Goal: Task Accomplishment & Management: Manage account settings

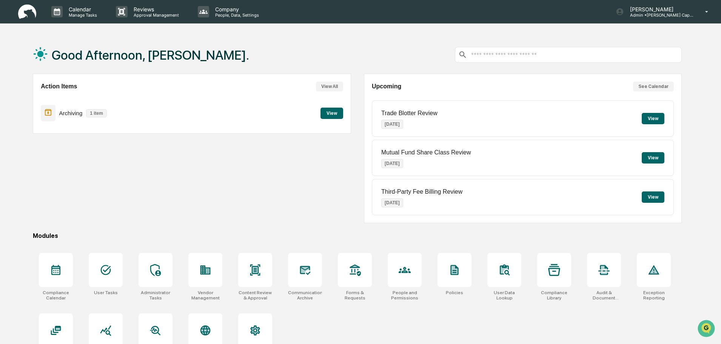
click at [332, 113] on button "View" at bounding box center [331, 113] width 23 height 11
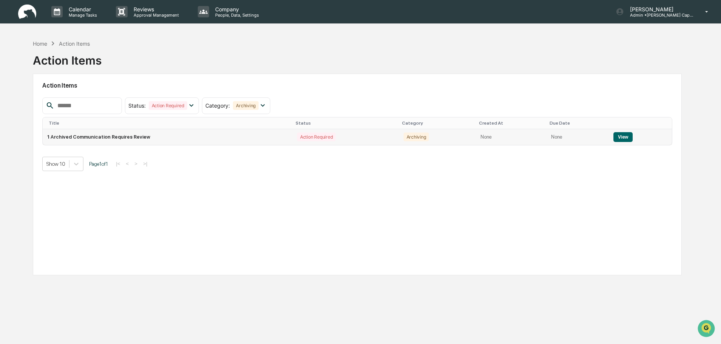
click at [620, 135] on button "View" at bounding box center [622, 137] width 19 height 10
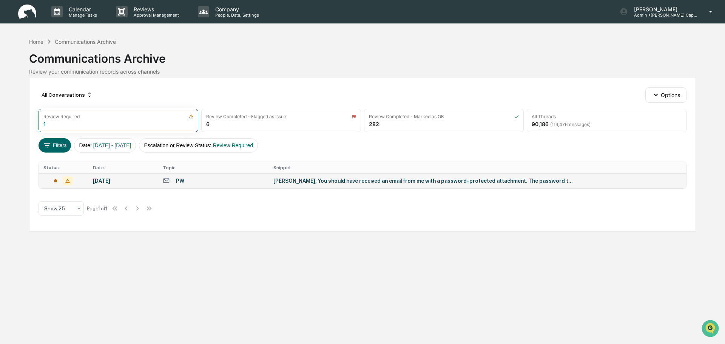
click at [154, 180] on td "[DATE]" at bounding box center [123, 180] width 70 height 15
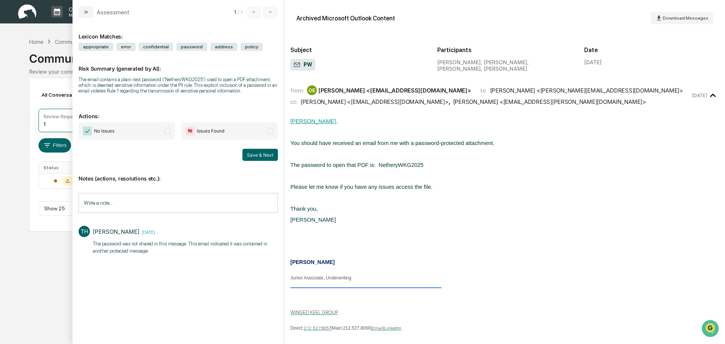
click at [166, 132] on span "modal" at bounding box center [167, 131] width 7 height 7
click at [131, 193] on input "Write a note..." at bounding box center [177, 203] width 199 height 20
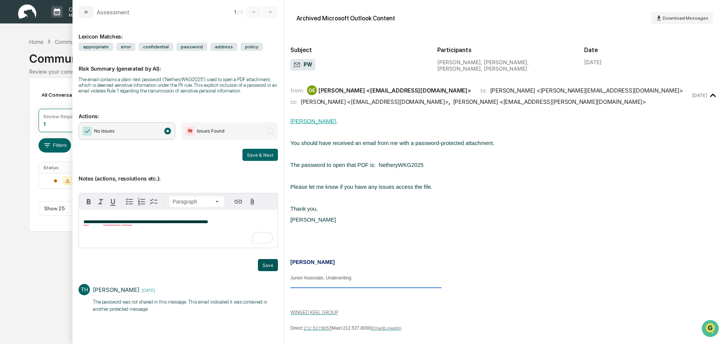
click at [263, 266] on button "Save" at bounding box center [268, 265] width 20 height 12
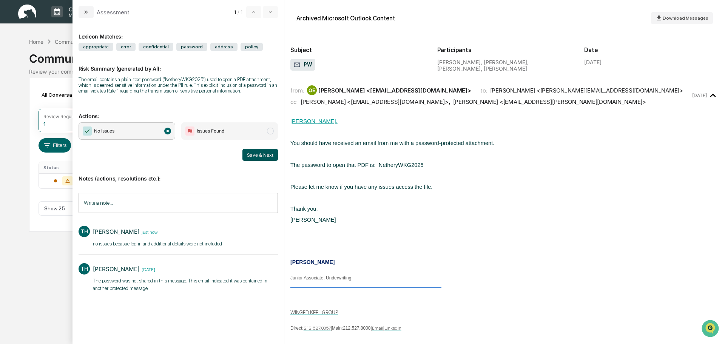
click at [261, 157] on button "Save & Next" at bounding box center [259, 155] width 35 height 12
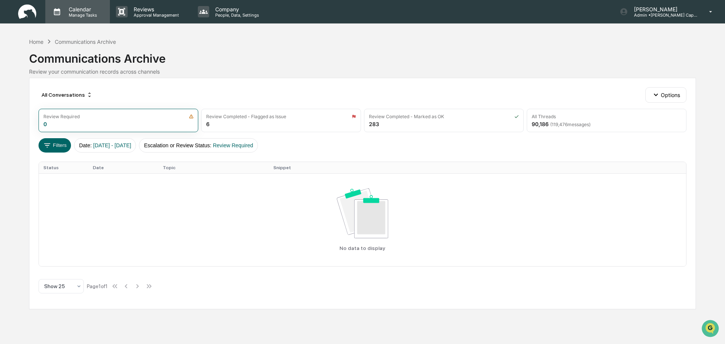
click at [78, 15] on p "Manage Tasks" at bounding box center [82, 14] width 38 height 5
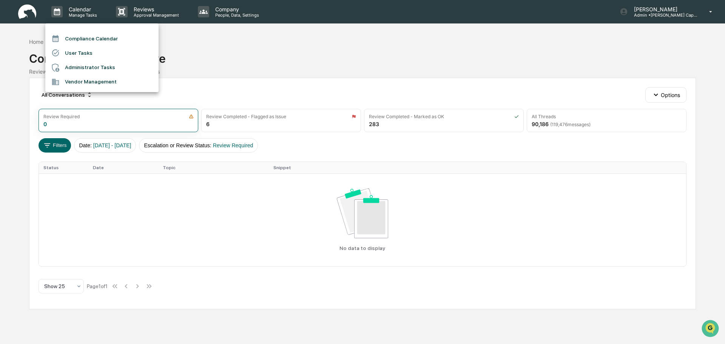
click at [83, 64] on li "Administrator Tasks" at bounding box center [101, 67] width 113 height 14
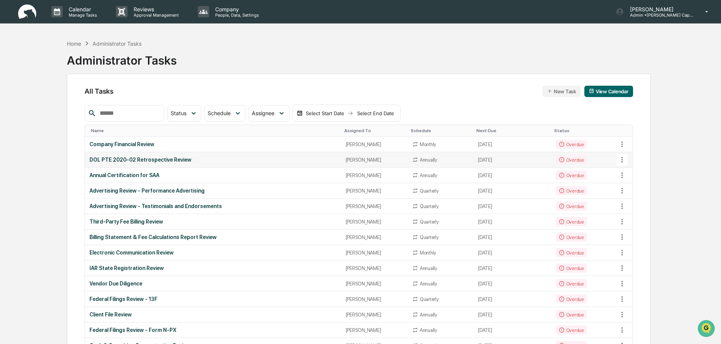
click at [195, 159] on div "DOL PTE 2020-02 Retrospective Review" at bounding box center [212, 160] width 247 height 6
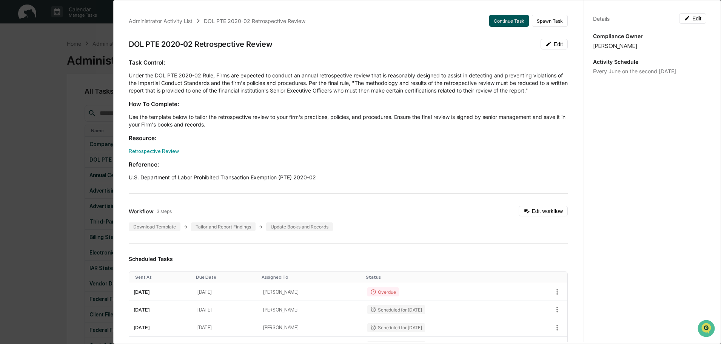
click at [494, 22] on button "Continue Task" at bounding box center [509, 21] width 40 height 12
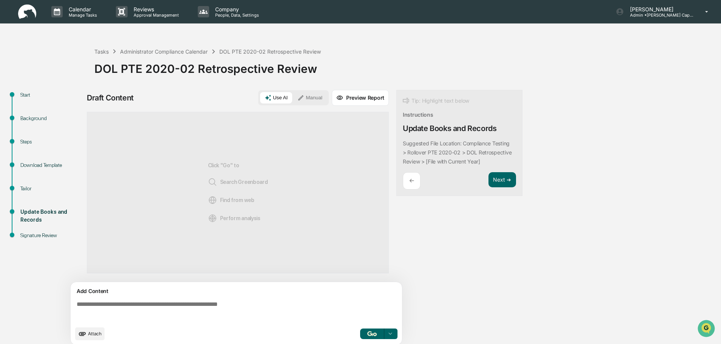
click at [314, 97] on button "Manual" at bounding box center [310, 97] width 34 height 11
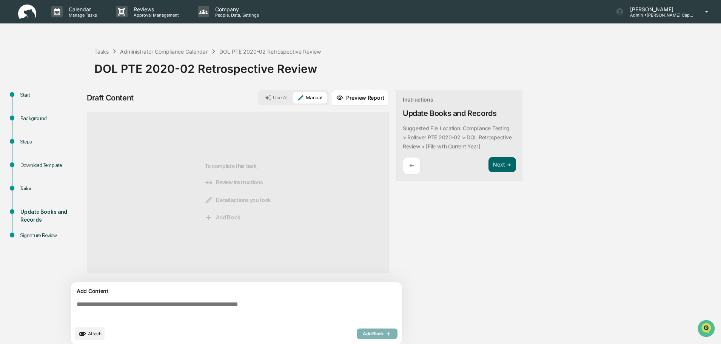
click at [349, 98] on button "Preview Report" at bounding box center [360, 98] width 57 height 16
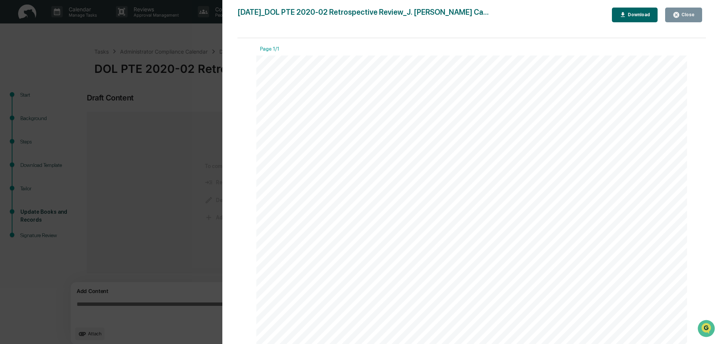
click at [629, 14] on div "Download" at bounding box center [638, 14] width 24 height 5
click at [95, 273] on div "Version History 09/17/2025, 05:28 PM Tennille Hicks 2025-09-17_DOL PTE 2020-02 …" at bounding box center [360, 172] width 721 height 344
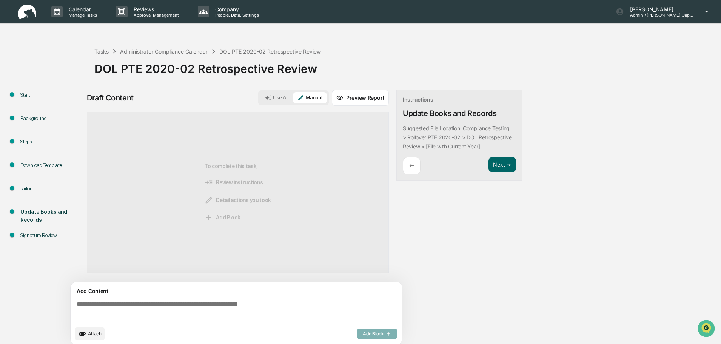
click at [117, 297] on div "Add Content Attach Add Block" at bounding box center [236, 313] width 331 height 63
click at [114, 307] on textarea "To enrich screen reader interactions, please activate Accessibility in Grammarl…" at bounding box center [238, 311] width 328 height 27
click at [159, 305] on textarea "To enrich screen reader interactions, please activate Accessibility in Grammarl…" at bounding box center [238, 311] width 328 height 27
paste textarea "**********"
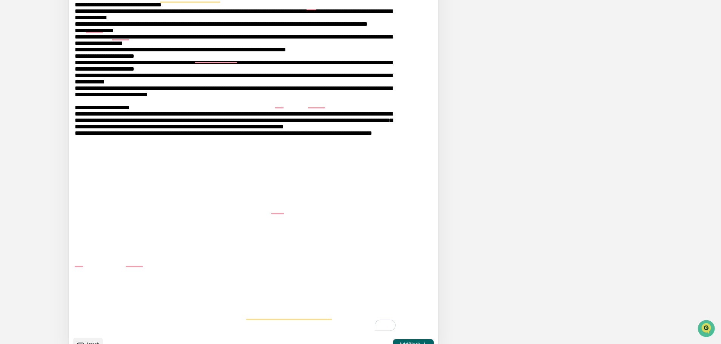
scroll to position [617, 0]
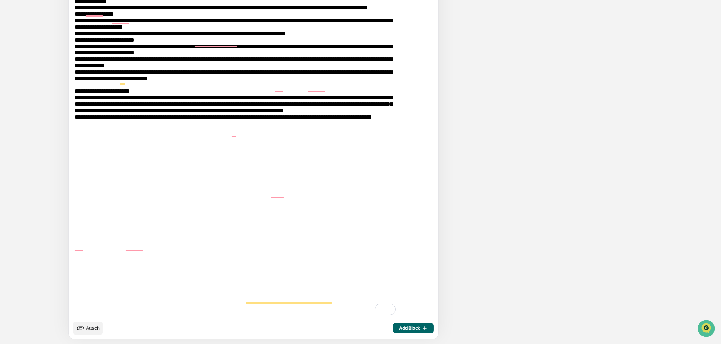
click at [77, 317] on textarea "To enrich screen reader interactions, please activate Accessibility in Grammarl…" at bounding box center [236, 0] width 328 height 639
click at [103, 319] on div "Add Content Attach Add Block" at bounding box center [253, 2] width 369 height 674
click at [153, 312] on textarea "To enrich screen reader interactions, please activate Accessibility in Grammarl…" at bounding box center [236, 0] width 328 height 639
type textarea "**********"
click at [92, 329] on span "Attach" at bounding box center [93, 328] width 14 height 6
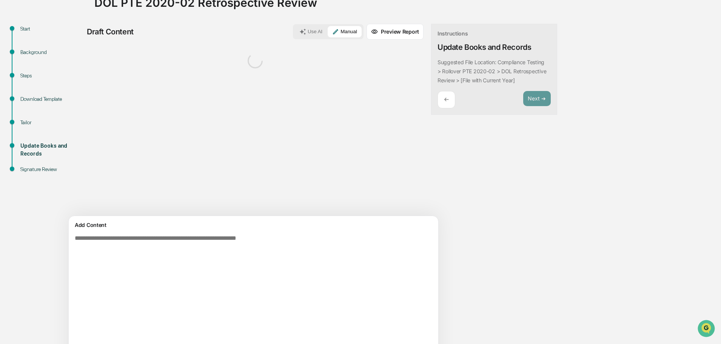
scroll to position [0, 0]
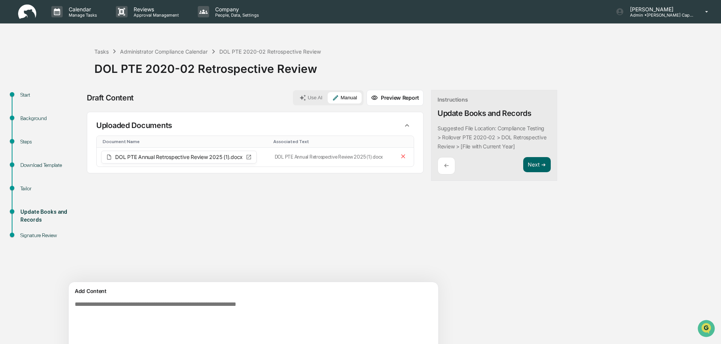
click at [374, 93] on button "Preview Report" at bounding box center [394, 98] width 57 height 16
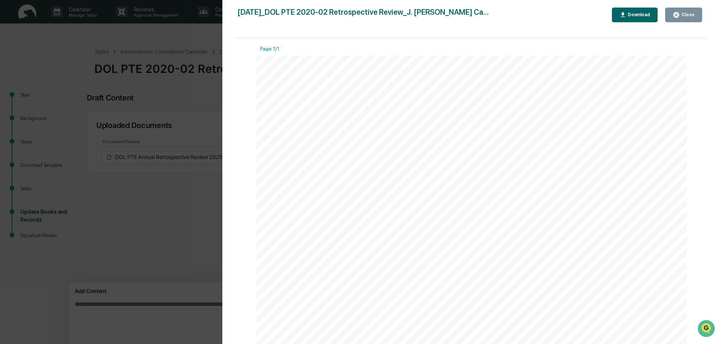
click at [651, 19] on button "Download" at bounding box center [635, 15] width 46 height 15
click at [689, 17] on div "Close" at bounding box center [687, 14] width 15 height 5
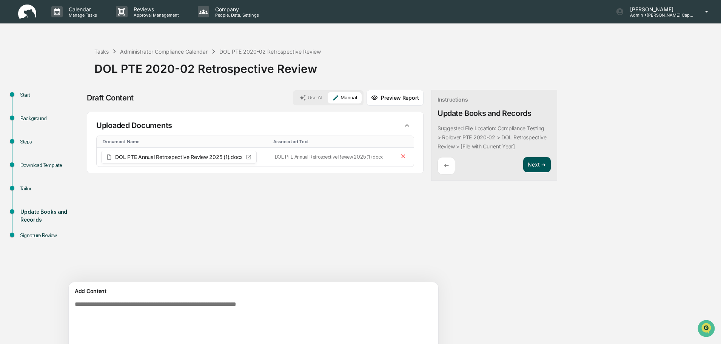
click at [523, 163] on button "Next ➔" at bounding box center [537, 164] width 28 height 15
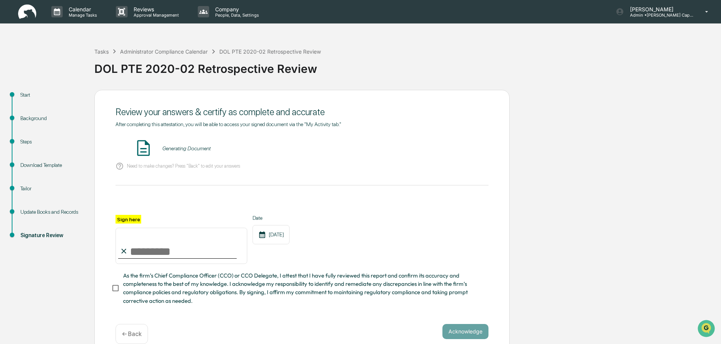
drag, startPoint x: 168, startPoint y: 243, endPoint x: 167, endPoint y: 239, distance: 3.8
click at [167, 239] on input "Sign here" at bounding box center [181, 246] width 132 height 36
type input "**********"
click at [483, 337] on button "Acknowledge" at bounding box center [465, 331] width 46 height 15
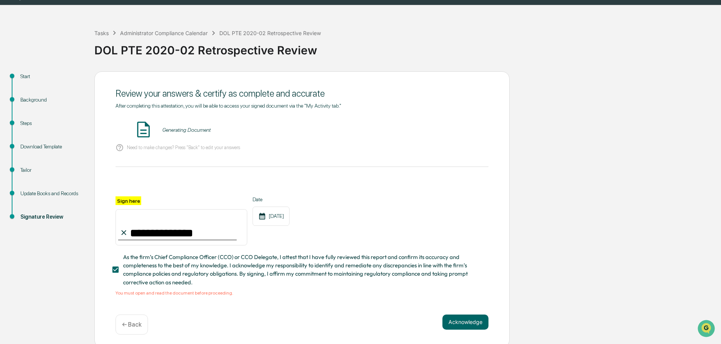
scroll to position [24, 0]
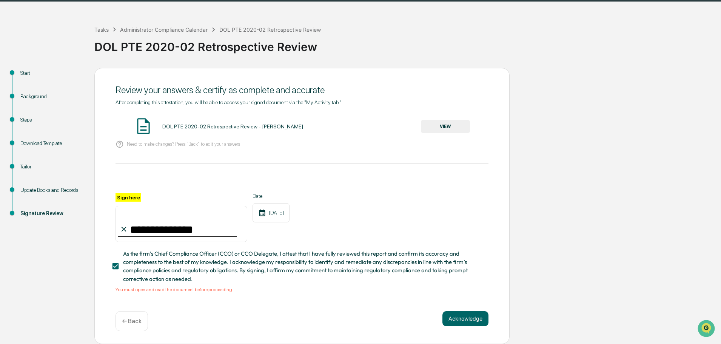
click at [437, 122] on button "VIEW" at bounding box center [445, 126] width 49 height 13
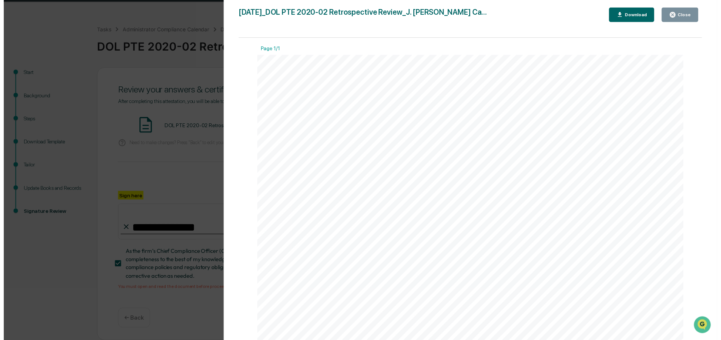
scroll to position [75, 0]
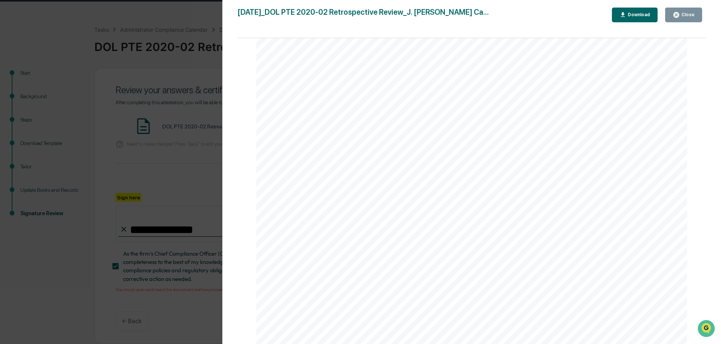
click at [679, 14] on icon "button" at bounding box center [676, 15] width 6 height 6
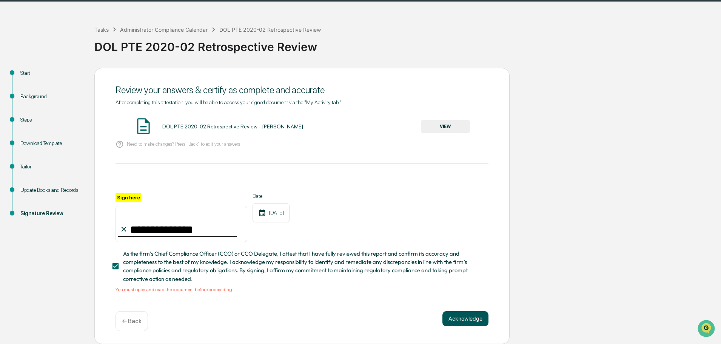
click at [457, 319] on button "Acknowledge" at bounding box center [465, 318] width 46 height 15
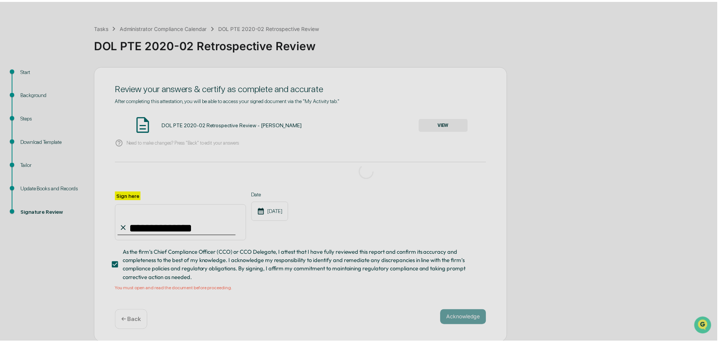
scroll to position [0, 0]
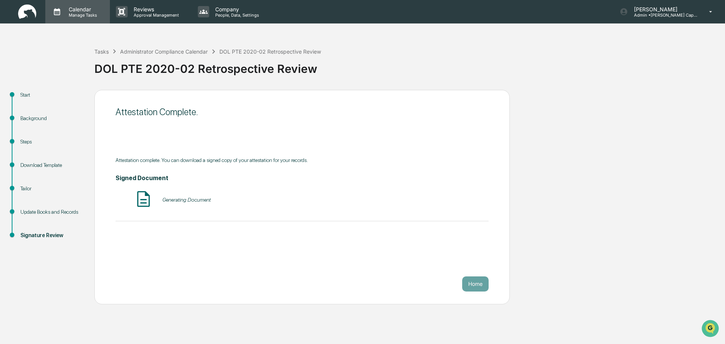
click at [74, 6] on p "Calendar" at bounding box center [82, 9] width 38 height 6
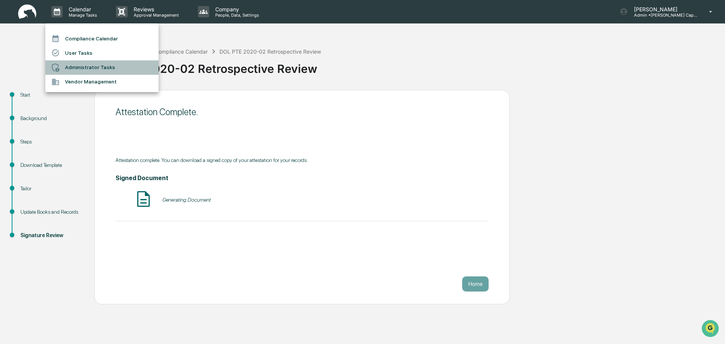
click at [77, 66] on li "Administrator Tasks" at bounding box center [101, 67] width 113 height 14
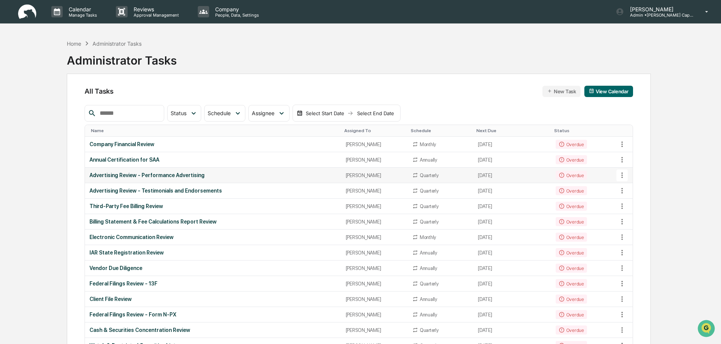
click at [235, 171] on td "Advertising Review - Performance Advertising" at bounding box center [213, 175] width 256 height 15
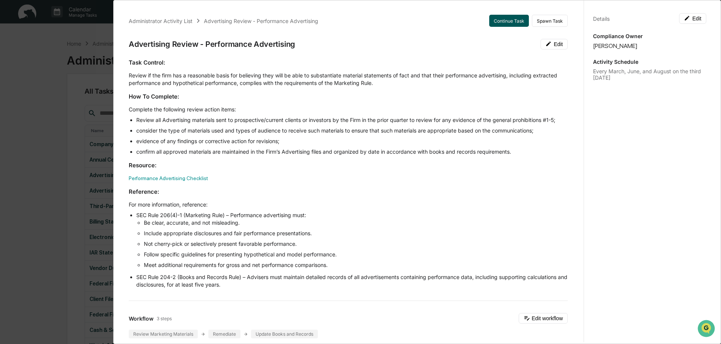
click at [497, 23] on button "Continue Task" at bounding box center [509, 21] width 40 height 12
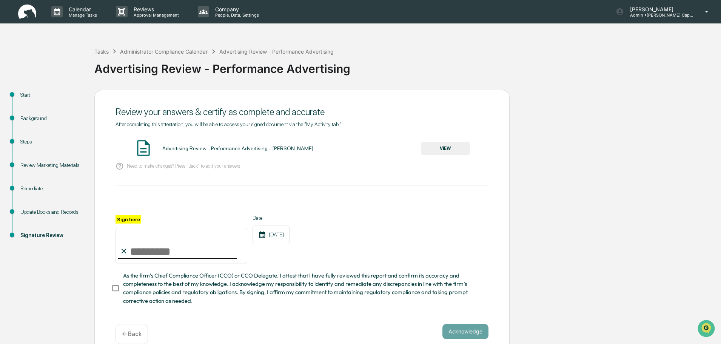
click at [442, 146] on button "VIEW" at bounding box center [445, 148] width 49 height 13
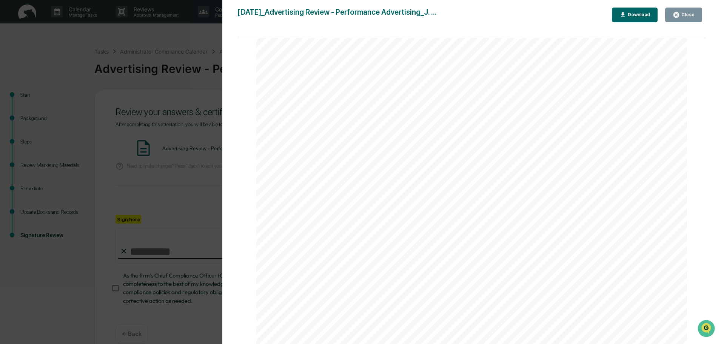
scroll to position [264, 0]
click at [352, 193] on link at bounding box center [354, 191] width 46 height 11
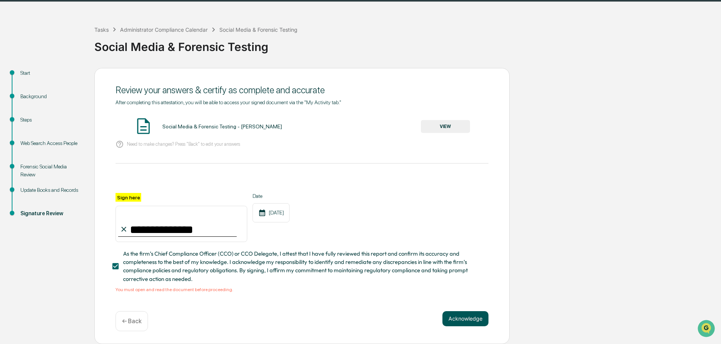
click at [467, 323] on button "Acknowledge" at bounding box center [465, 318] width 46 height 15
click at [460, 317] on button "Acknowledge" at bounding box center [465, 318] width 46 height 15
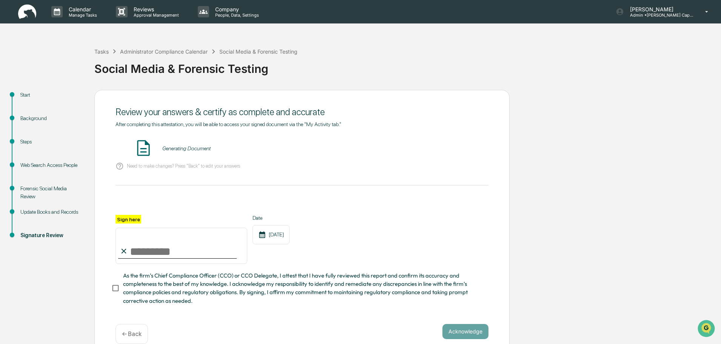
click at [161, 256] on input "Sign here" at bounding box center [181, 246] width 132 height 36
type input "**********"
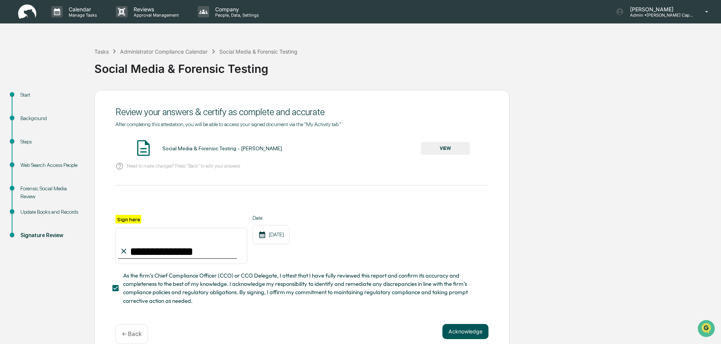
click at [462, 335] on button "Acknowledge" at bounding box center [465, 331] width 46 height 15
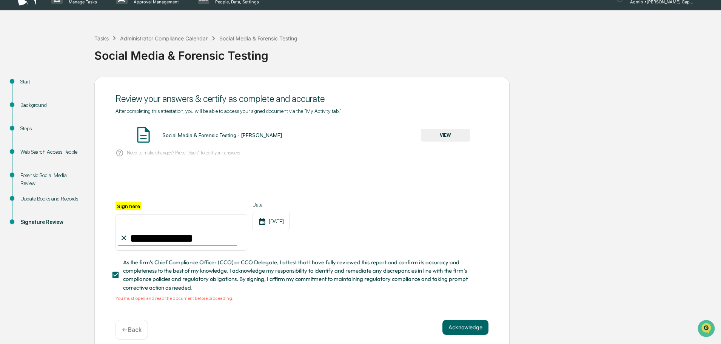
scroll to position [24, 0]
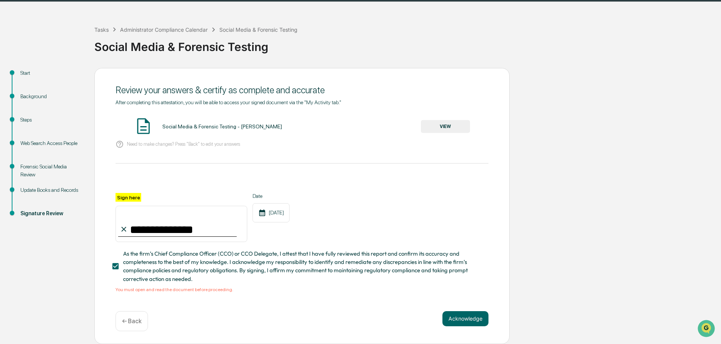
click at [438, 125] on button "VIEW" at bounding box center [445, 126] width 49 height 13
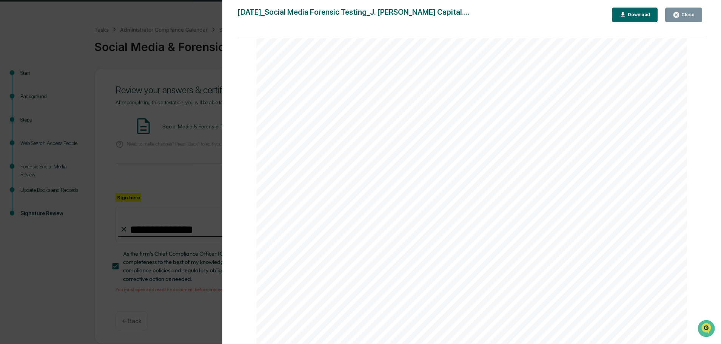
scroll to position [302, 0]
click at [357, 134] on link at bounding box center [348, 131] width 41 height 11
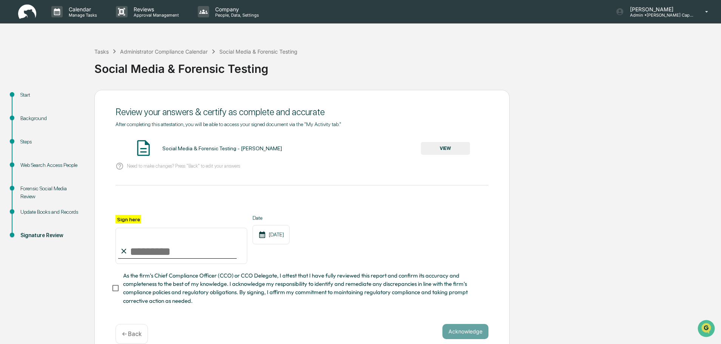
click at [23, 93] on div "Start" at bounding box center [51, 95] width 62 height 8
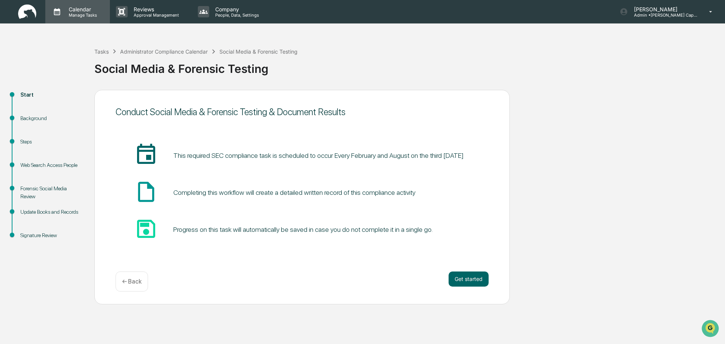
click at [87, 11] on p "Calendar" at bounding box center [82, 9] width 38 height 6
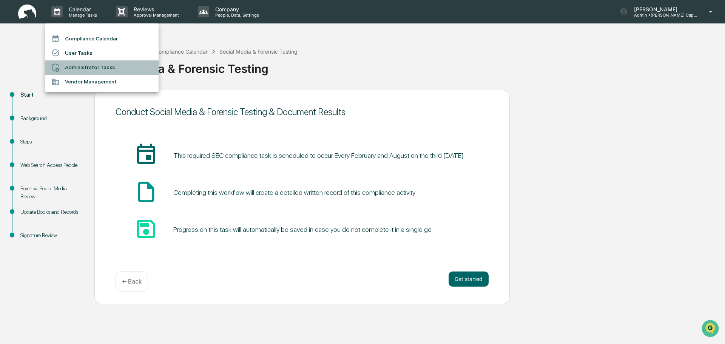
click at [83, 71] on li "Administrator Tasks" at bounding box center [101, 67] width 113 height 14
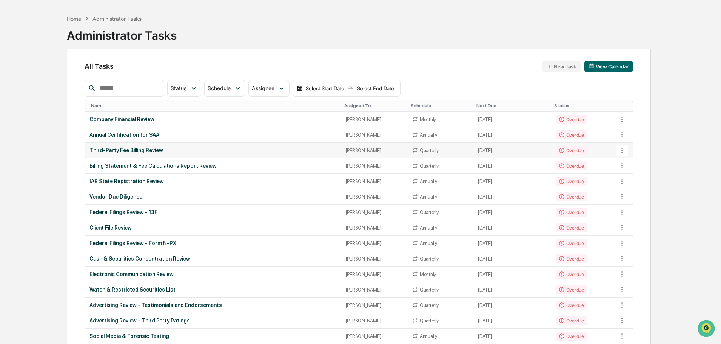
scroll to position [38, 0]
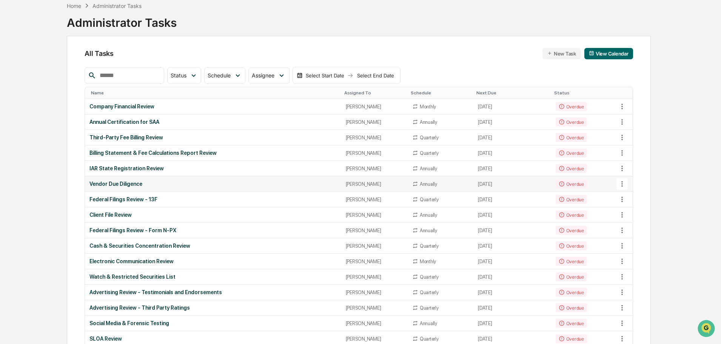
click at [212, 184] on div "Vendor Due Diligence" at bounding box center [212, 184] width 247 height 6
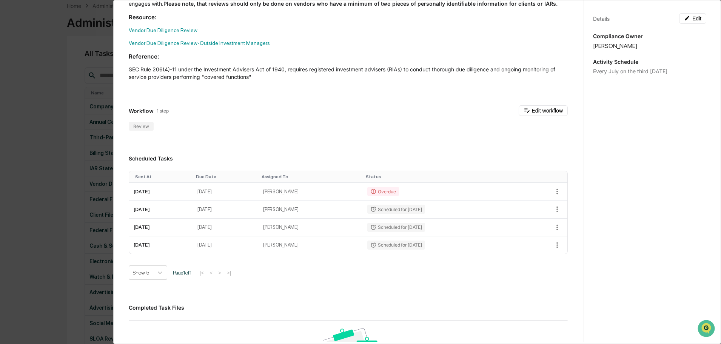
scroll to position [0, 0]
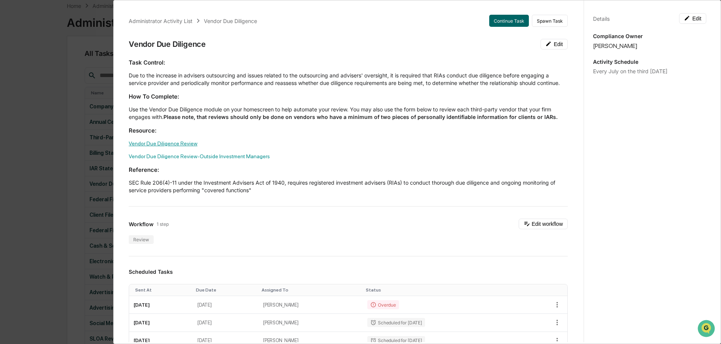
click at [169, 146] on link "Vendor Due Diligence Review" at bounding box center [163, 143] width 69 height 6
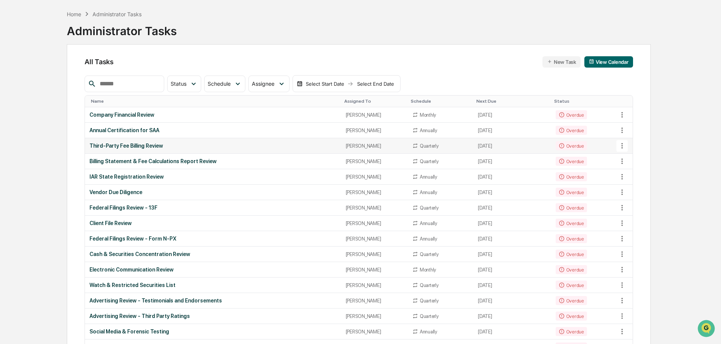
scroll to position [38, 0]
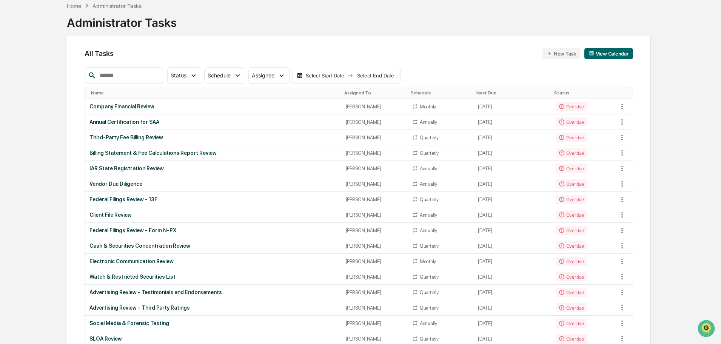
drag, startPoint x: 106, startPoint y: 82, endPoint x: 113, endPoint y: 76, distance: 9.3
click at [109, 80] on div at bounding box center [124, 75] width 79 height 17
click at [114, 75] on input "text" at bounding box center [129, 76] width 64 height 10
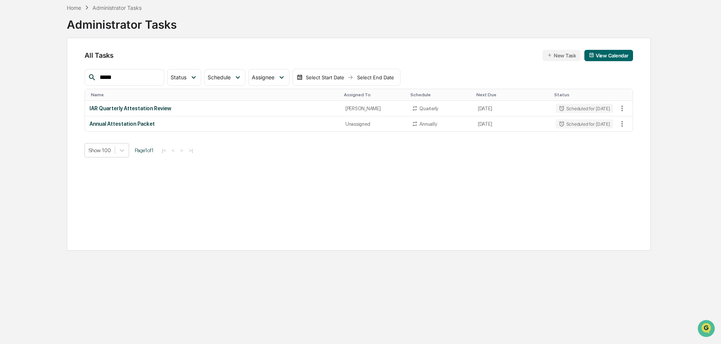
scroll to position [36, 0]
type input "*****"
click at [513, 106] on td "[DATE]" at bounding box center [512, 108] width 78 height 15
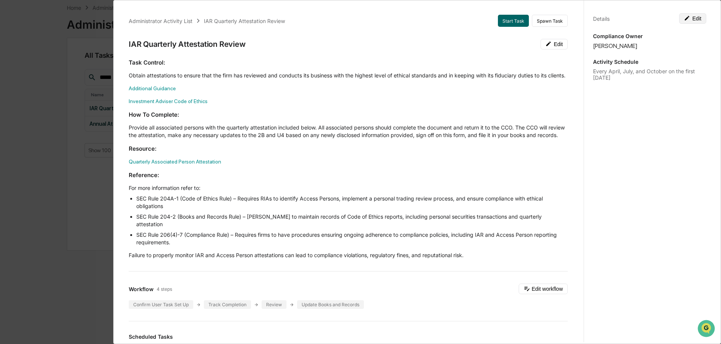
click at [685, 17] on icon at bounding box center [687, 18] width 5 height 5
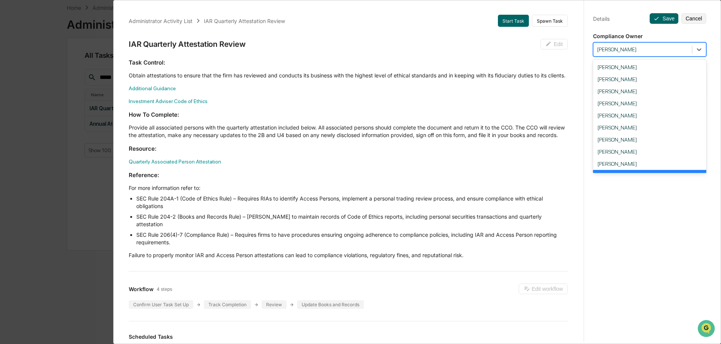
click at [632, 50] on div at bounding box center [642, 49] width 91 height 7
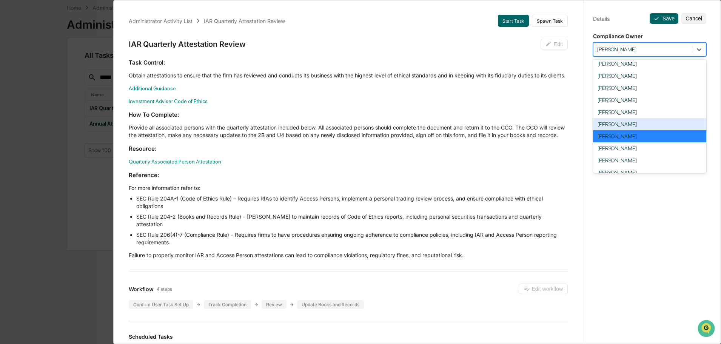
scroll to position [89, 0]
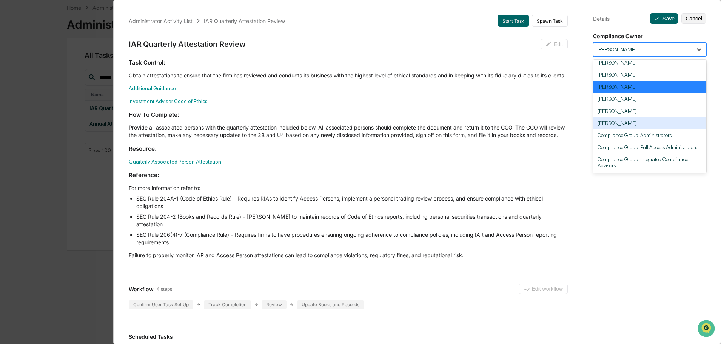
click at [609, 122] on div "[PERSON_NAME]" at bounding box center [649, 123] width 113 height 12
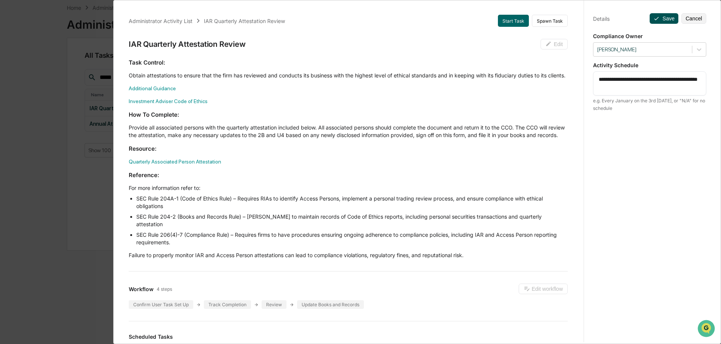
click at [660, 18] on button "Save" at bounding box center [663, 18] width 29 height 11
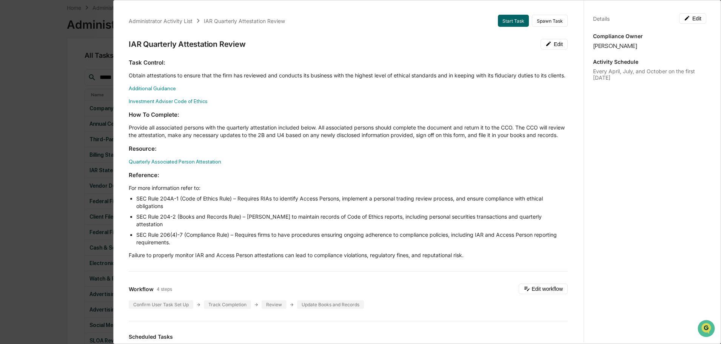
click at [79, 11] on div "Administrator Activity List IAR Quarterly Attestation Review Start Task Spawn T…" at bounding box center [360, 172] width 721 height 344
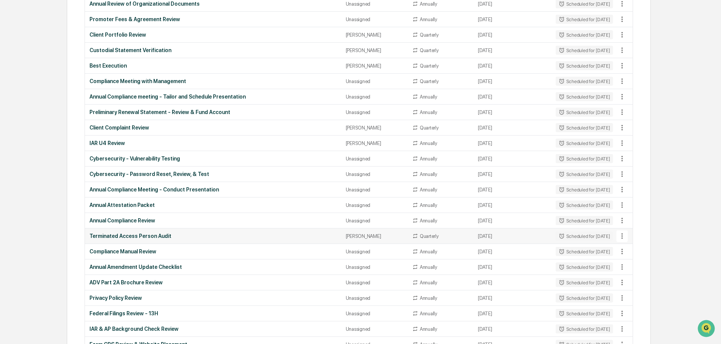
scroll to position [602, 0]
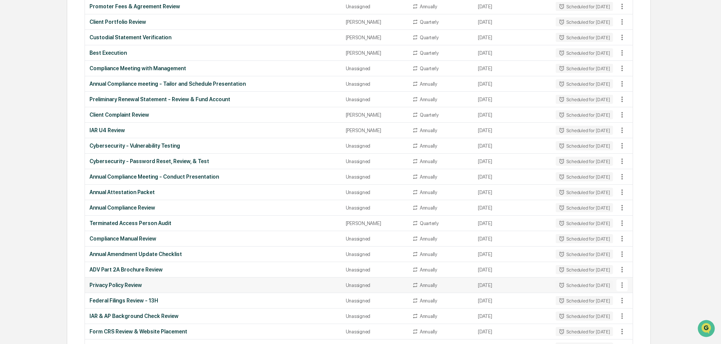
click at [289, 287] on div "Privacy Policy Review" at bounding box center [212, 285] width 247 height 6
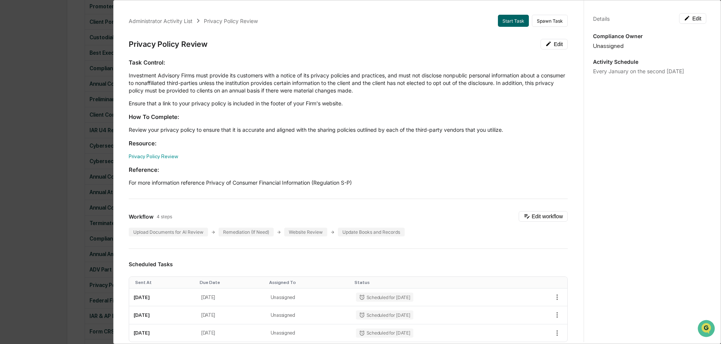
click at [694, 12] on div "Details Edit Compliance Owner Unassigned Activity Schedule Every January on the…" at bounding box center [649, 179] width 132 height 362
click at [692, 14] on button "Edit" at bounding box center [692, 18] width 27 height 11
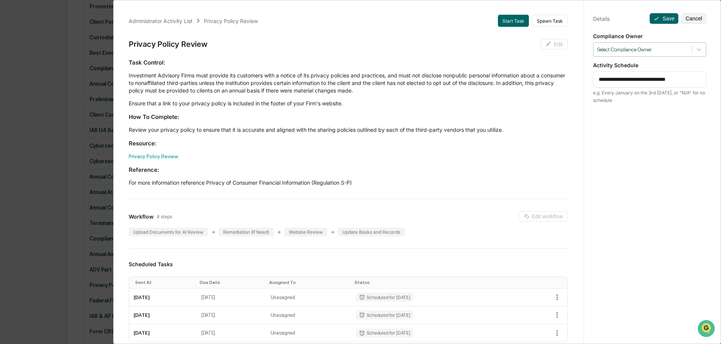
click at [625, 54] on div "Select Compliance Owner" at bounding box center [642, 50] width 98 height 10
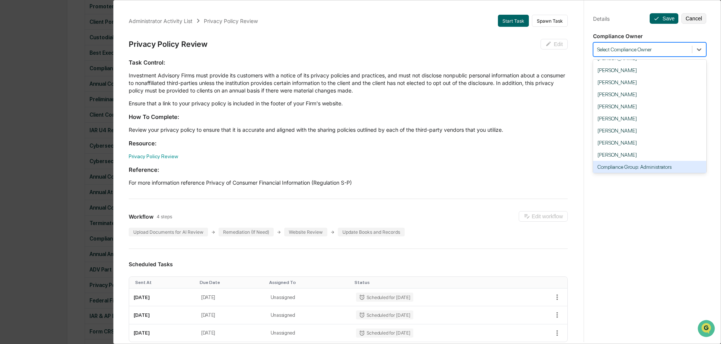
scroll to position [75, 0]
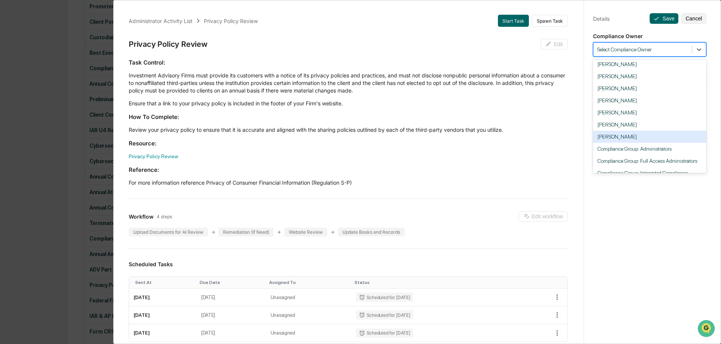
click at [619, 137] on div "[PERSON_NAME]" at bounding box center [649, 137] width 113 height 12
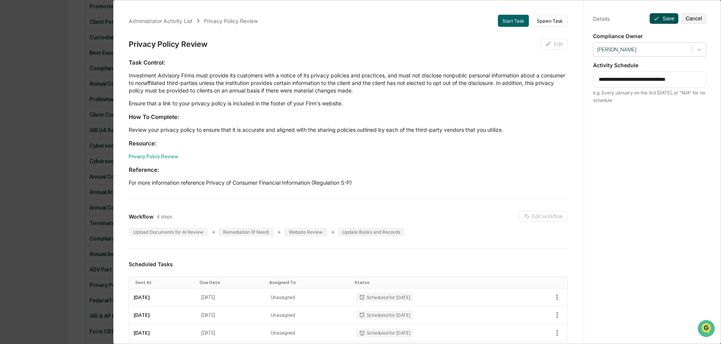
click at [655, 20] on icon at bounding box center [656, 18] width 6 height 6
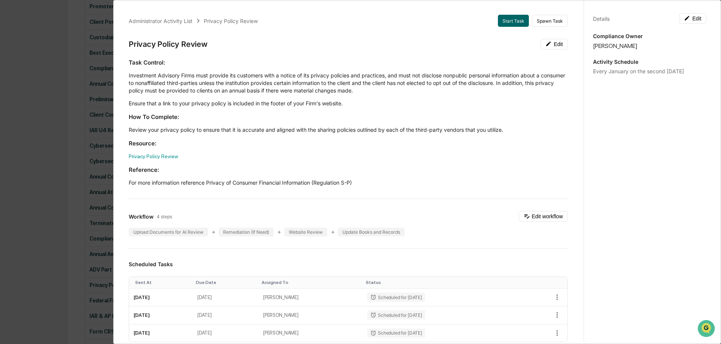
click at [82, 129] on div "Administrator Activity List Privacy Policy Review Start Task Spawn Task Privacy…" at bounding box center [360, 172] width 721 height 344
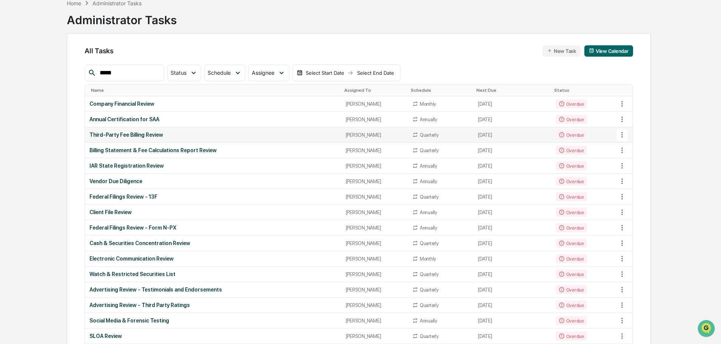
scroll to position [0, 0]
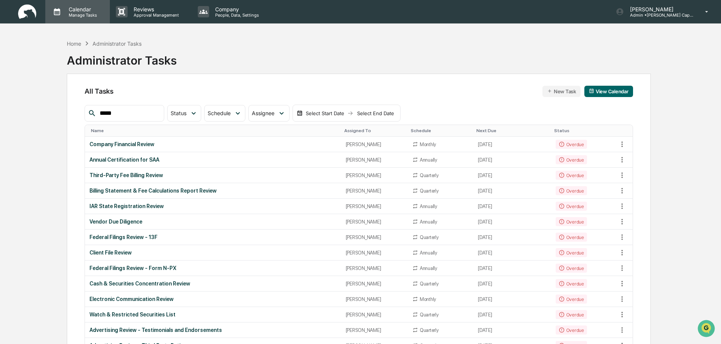
click at [70, 10] on p "Calendar" at bounding box center [82, 9] width 38 height 6
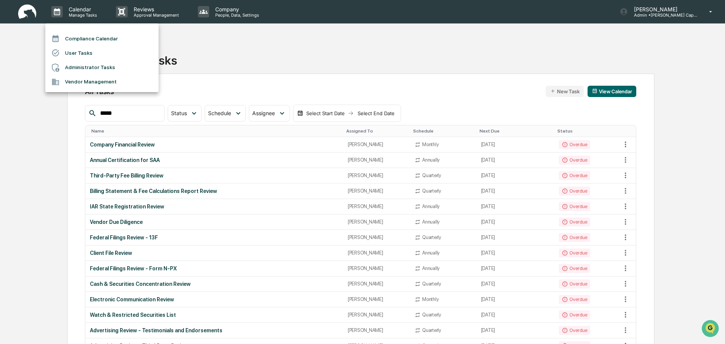
click at [230, 85] on div at bounding box center [362, 172] width 725 height 344
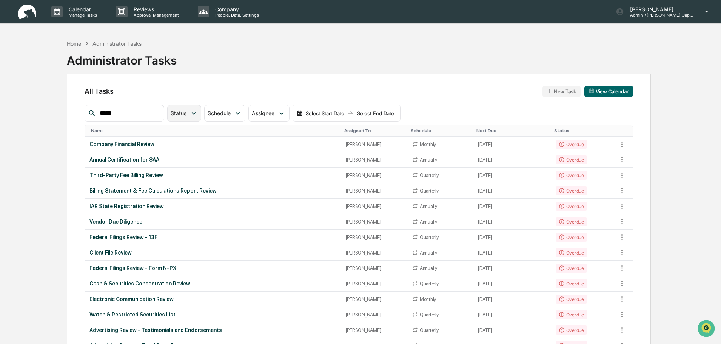
click at [186, 114] on span "Status" at bounding box center [179, 113] width 16 height 6
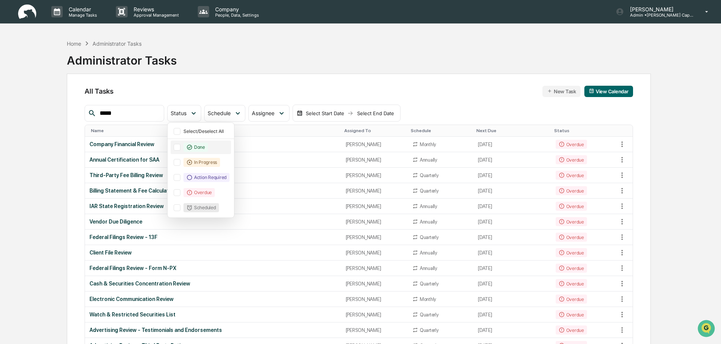
click at [186, 144] on div "Done" at bounding box center [201, 147] width 60 height 14
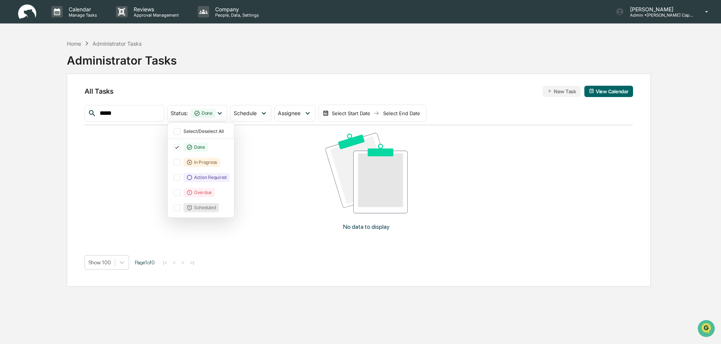
drag, startPoint x: 153, startPoint y: 117, endPoint x: 148, endPoint y: 112, distance: 6.7
click at [148, 112] on input "*****" at bounding box center [129, 113] width 64 height 10
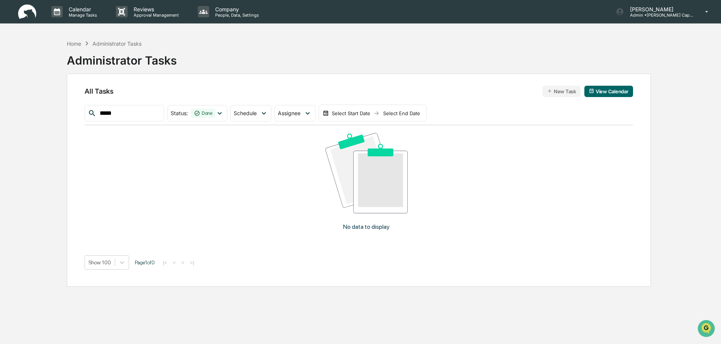
click at [83, 104] on div "All Tasks New Task View Calendar ***** Status : Done Select/Deselect All Done I…" at bounding box center [359, 180] width 584 height 213
click at [300, 113] on span "Assignee" at bounding box center [289, 113] width 23 height 6
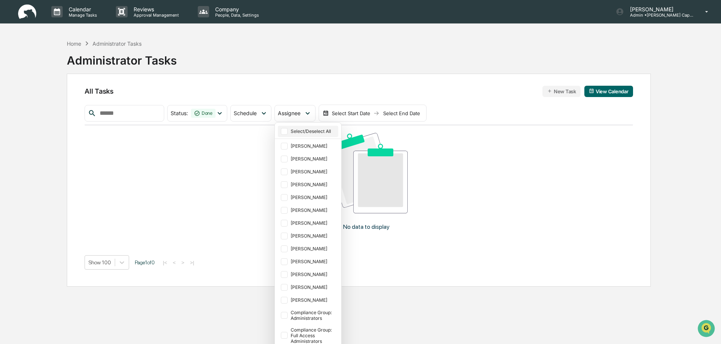
click at [288, 134] on div at bounding box center [284, 131] width 7 height 7
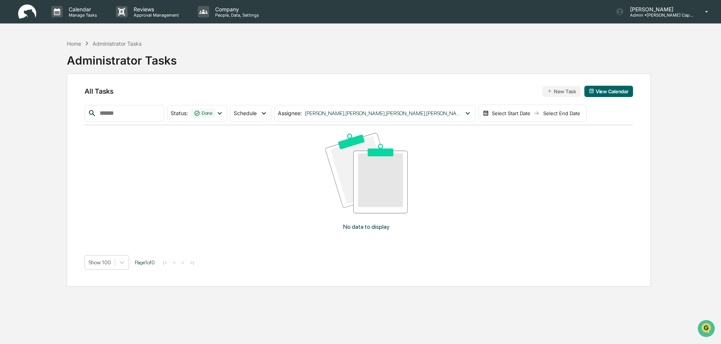
click at [469, 88] on div "All Tasks New Task View Calendar" at bounding box center [359, 91] width 548 height 11
